Goal: Task Accomplishment & Management: Manage account settings

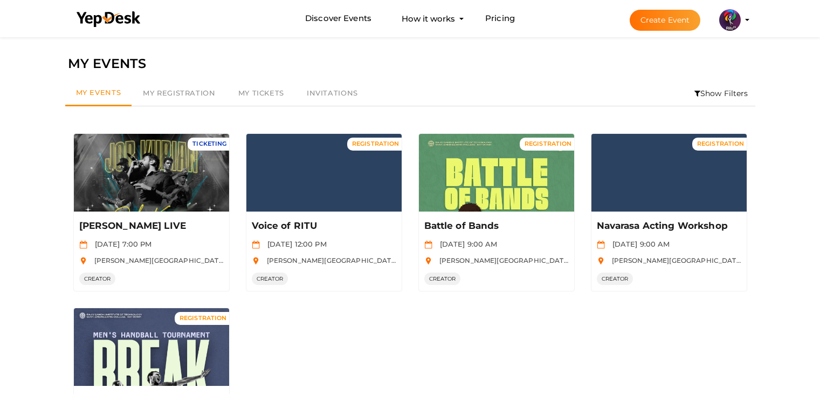
scroll to position [98, 0]
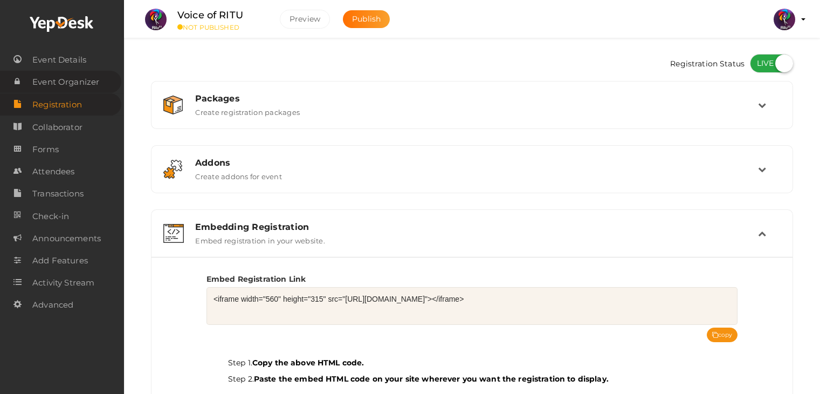
scroll to position [112, 0]
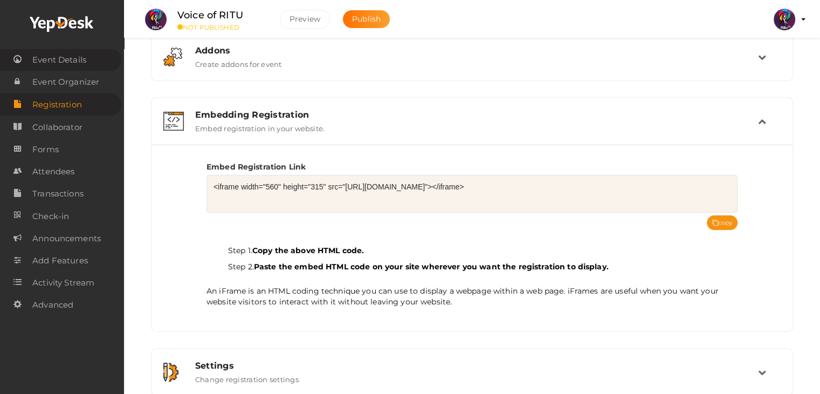
click at [81, 57] on span "Event Details" at bounding box center [59, 60] width 54 height 22
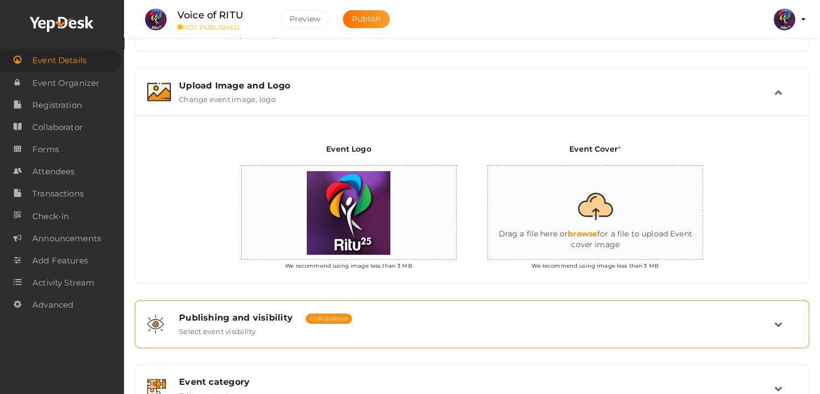
scroll to position [181, 0]
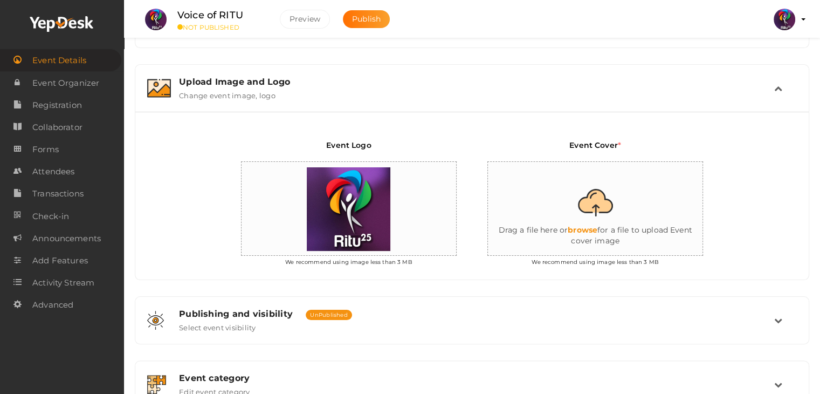
click at [608, 228] on input "file" at bounding box center [596, 209] width 216 height 94
type input "C:\fakepath\IMG-20250930-WA0097.jpg"
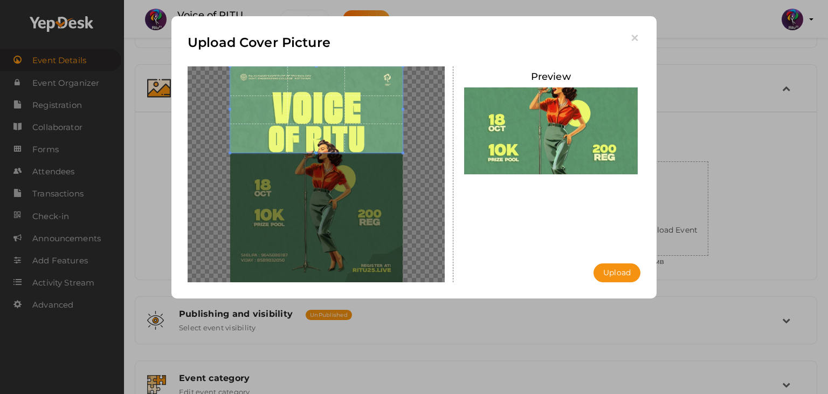
drag, startPoint x: 323, startPoint y: 171, endPoint x: 339, endPoint y: 46, distance: 126.1
click at [339, 46] on div "Upload Cover Picture Preview Upload Uploading..." at bounding box center [414, 157] width 485 height 282
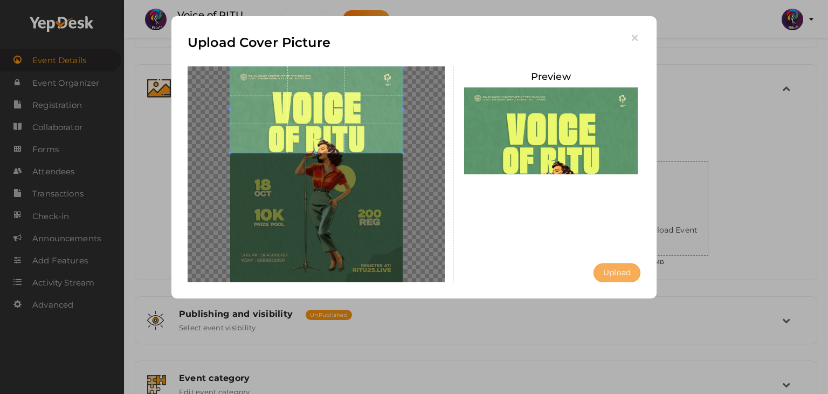
click at [623, 275] on button "Upload" at bounding box center [617, 272] width 47 height 19
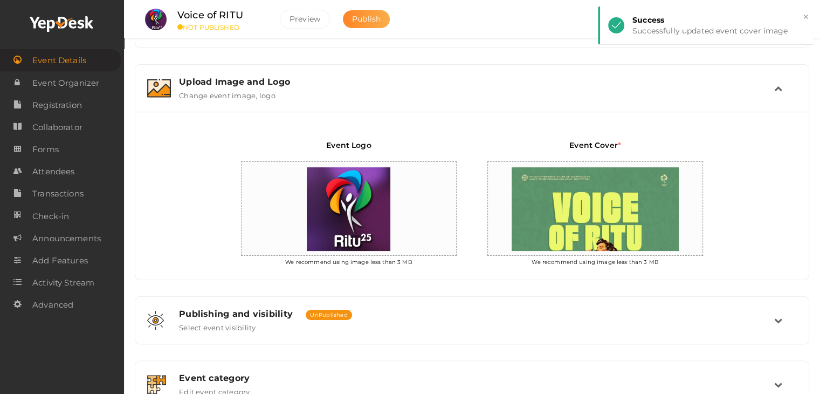
click at [362, 23] on span "Publish" at bounding box center [366, 19] width 29 height 10
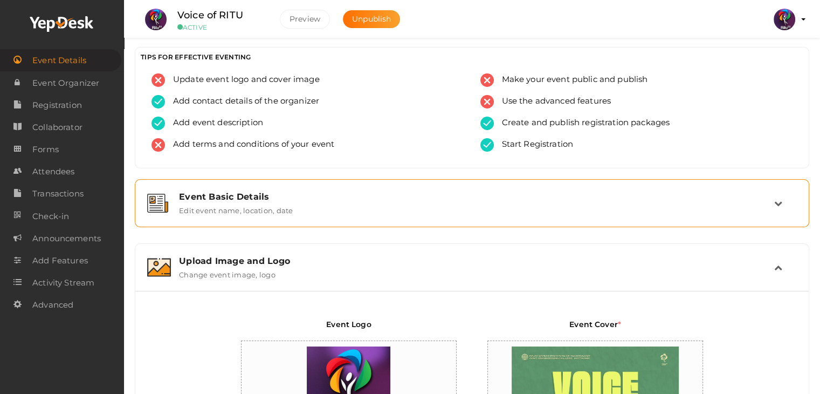
scroll to position [0, 0]
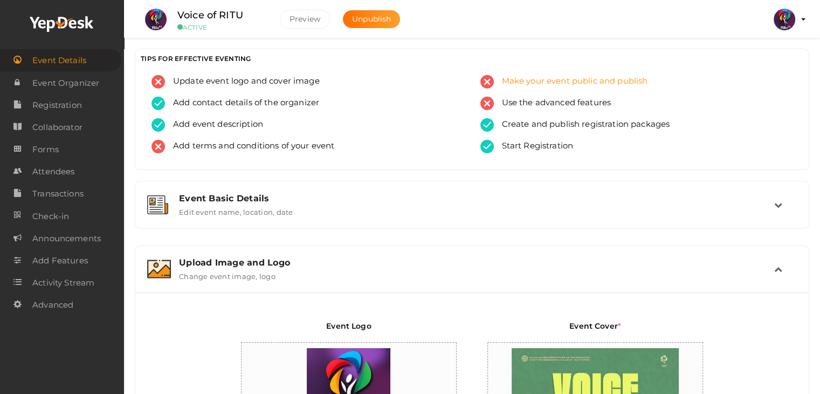
click at [589, 81] on span "Make your event public and publish" at bounding box center [571, 81] width 154 height 13
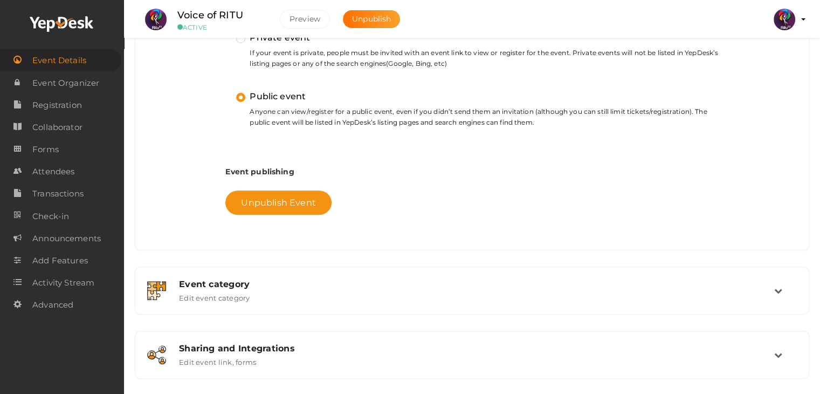
scroll to position [438, 0]
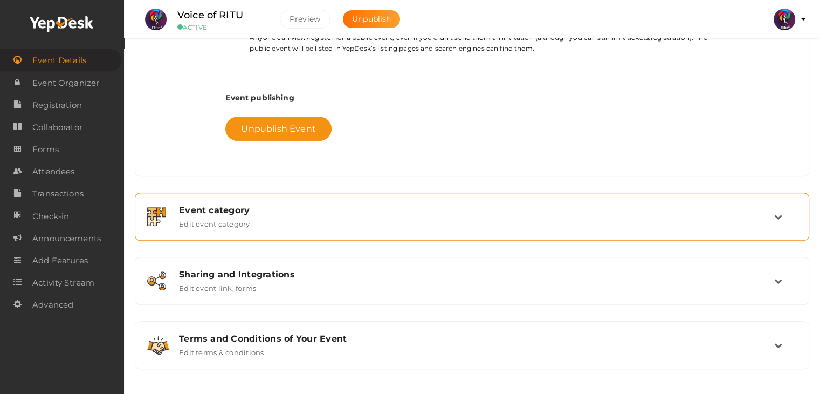
click at [347, 225] on div "Event category Edit event category" at bounding box center [472, 216] width 603 height 23
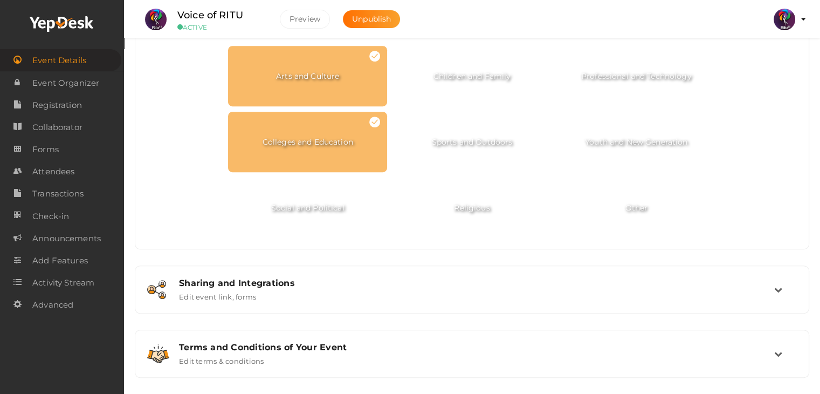
scroll to position [559, 0]
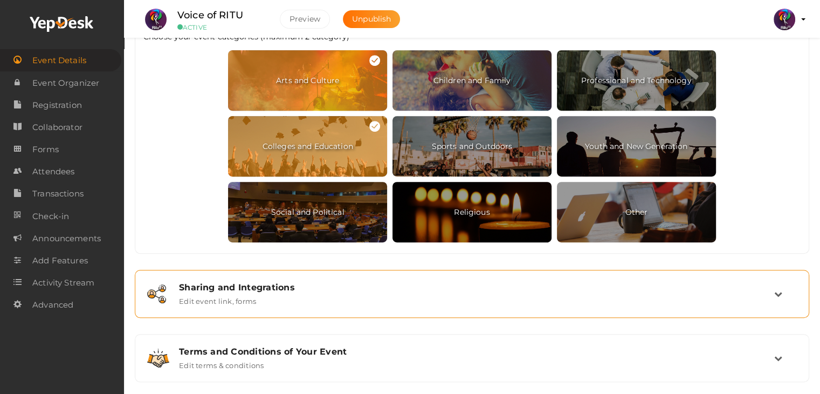
drag, startPoint x: 348, startPoint y: 317, endPoint x: 364, endPoint y: 292, distance: 29.8
click at [364, 292] on div "Event Basic Details Edit event name, location, date Event Name Voice of RITU 13…" at bounding box center [472, 2] width 675 height 760
click at [364, 292] on div "Sharing and Integrations Edit event link, forms" at bounding box center [472, 293] width 603 height 23
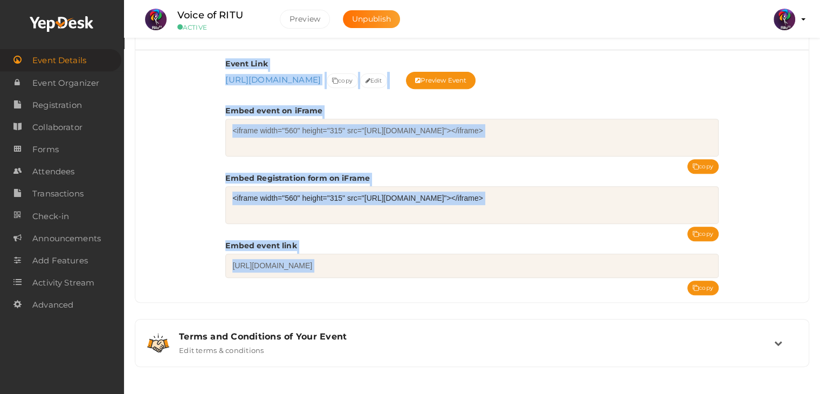
scroll to position [434, 0]
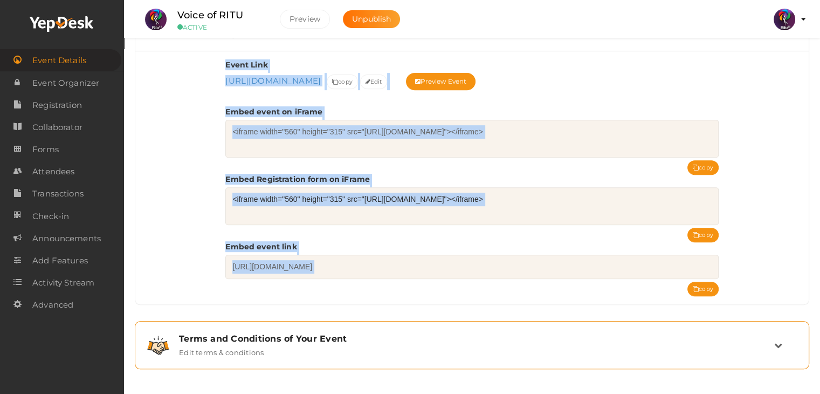
click at [358, 351] on div "Terms and Conditions of Your Event Edit terms & conditions" at bounding box center [472, 344] width 603 height 23
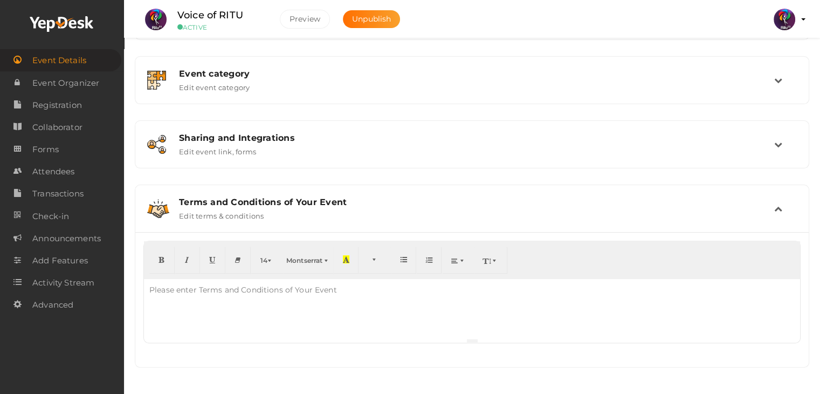
scroll to position [317, 0]
click at [208, 289] on div "Please enter Terms and Conditions of Your Event" at bounding box center [243, 290] width 198 height 22
click at [293, 290] on div "Read the full guidelines of this event" at bounding box center [472, 308] width 656 height 59
click at [775, 219] on div "Terms and Conditions of Your Event Edit terms & conditions" at bounding box center [472, 208] width 663 height 36
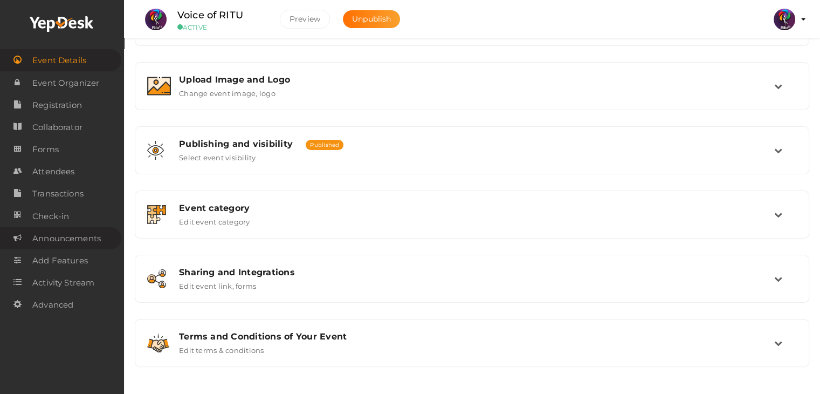
scroll to position [182, 0]
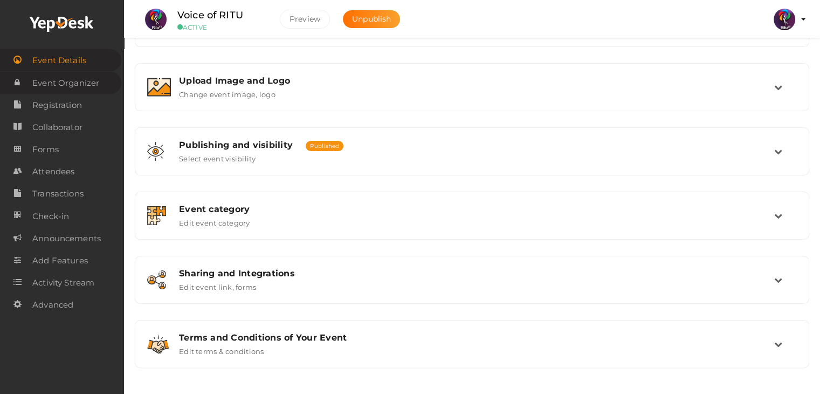
click at [68, 84] on span "Event Organizer" at bounding box center [65, 83] width 67 height 22
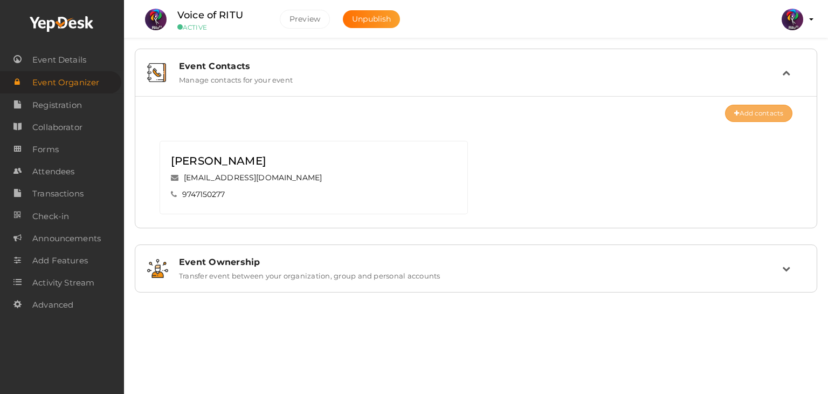
click at [757, 111] on button "Add contacts" at bounding box center [758, 113] width 67 height 17
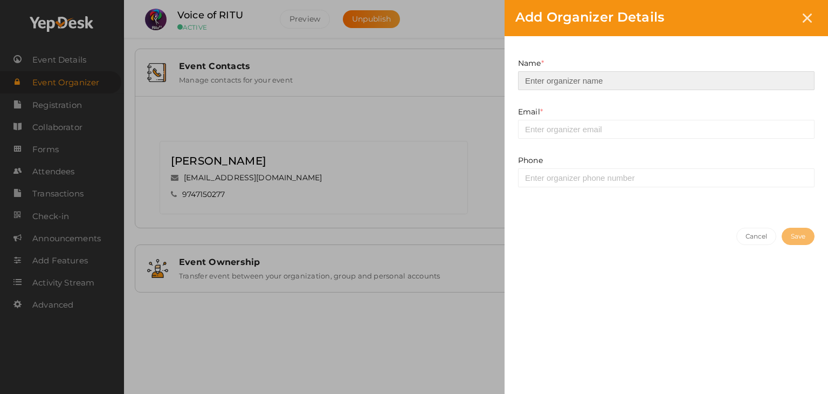
click at [648, 83] on input at bounding box center [666, 80] width 297 height 19
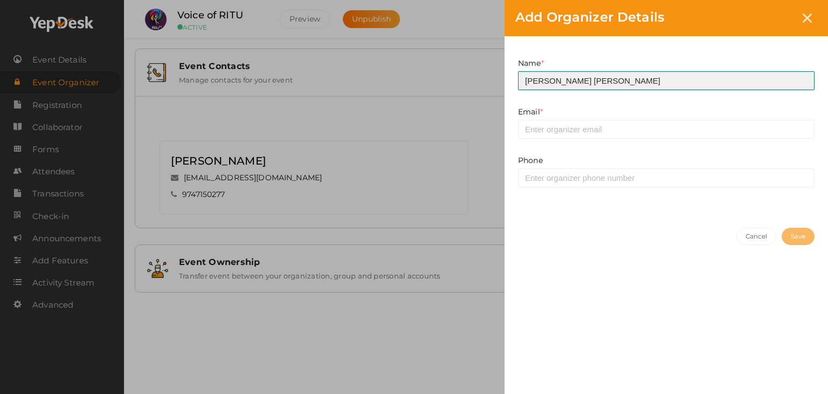
type input "Vijay Suresh"
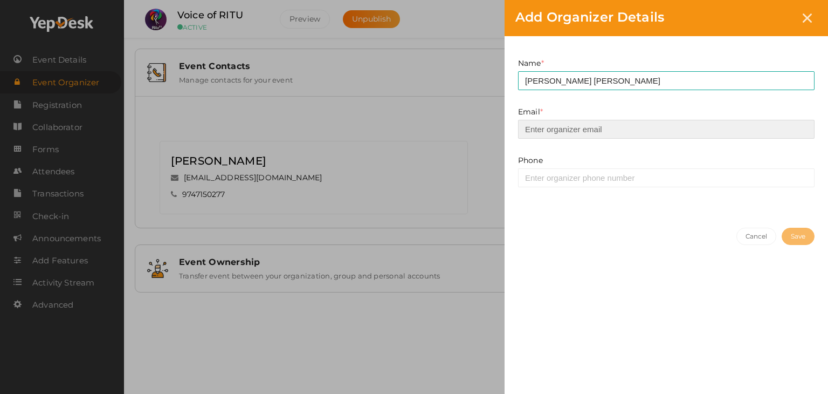
click at [631, 132] on input "email" at bounding box center [666, 129] width 297 height 19
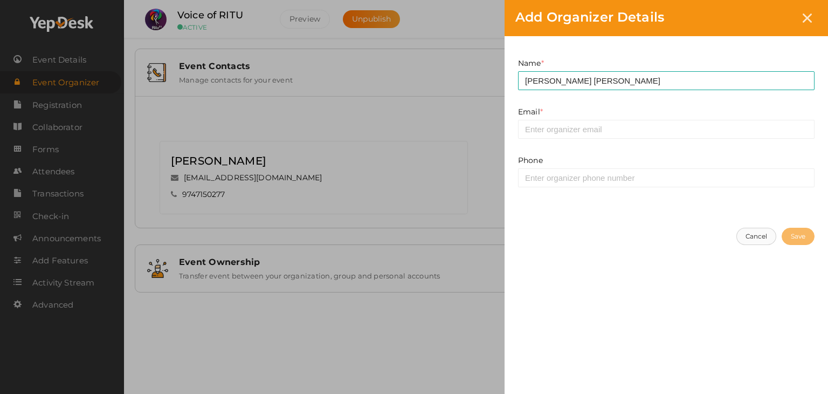
click at [747, 236] on button "Cancel" at bounding box center [757, 236] width 40 height 17
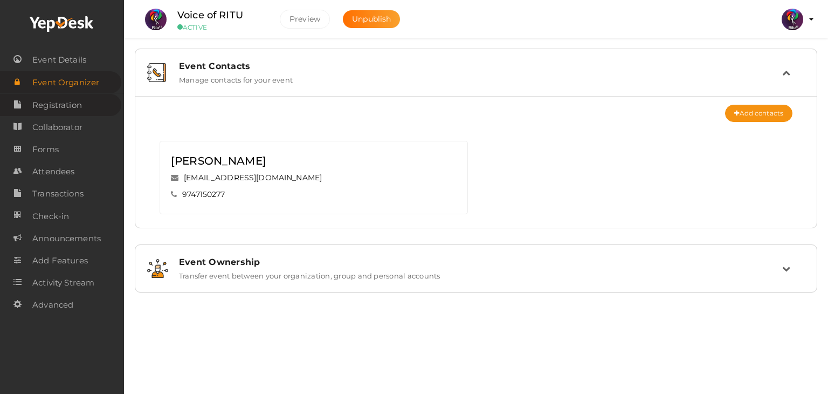
click at [71, 104] on span "Registration" at bounding box center [57, 105] width 50 height 22
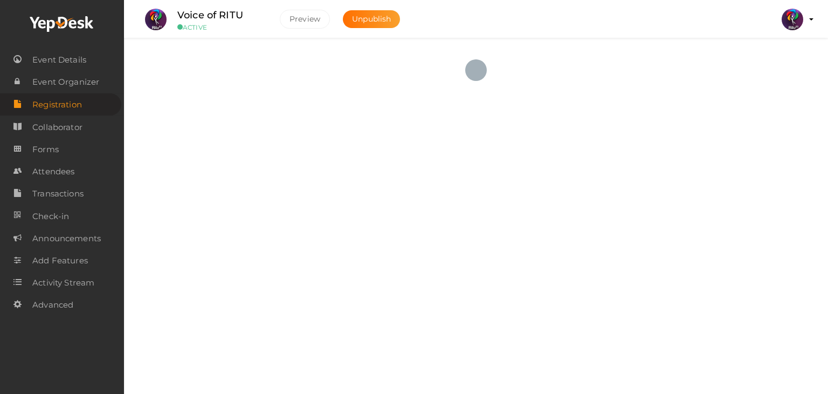
checkbox input "true"
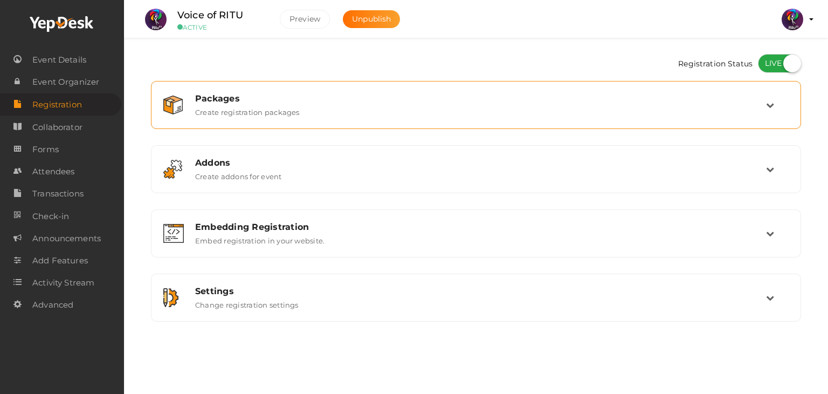
click at [234, 92] on div "Packages Create registration packages" at bounding box center [476, 105] width 639 height 36
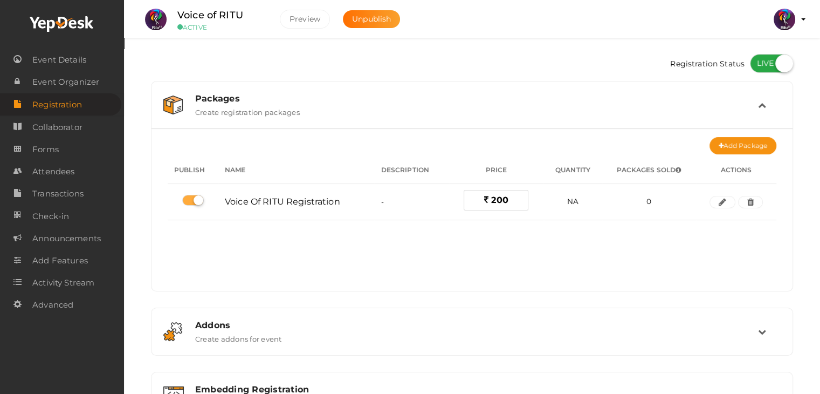
click at [259, 111] on label "Create registration packages" at bounding box center [247, 110] width 105 height 13
